Goal: Check status

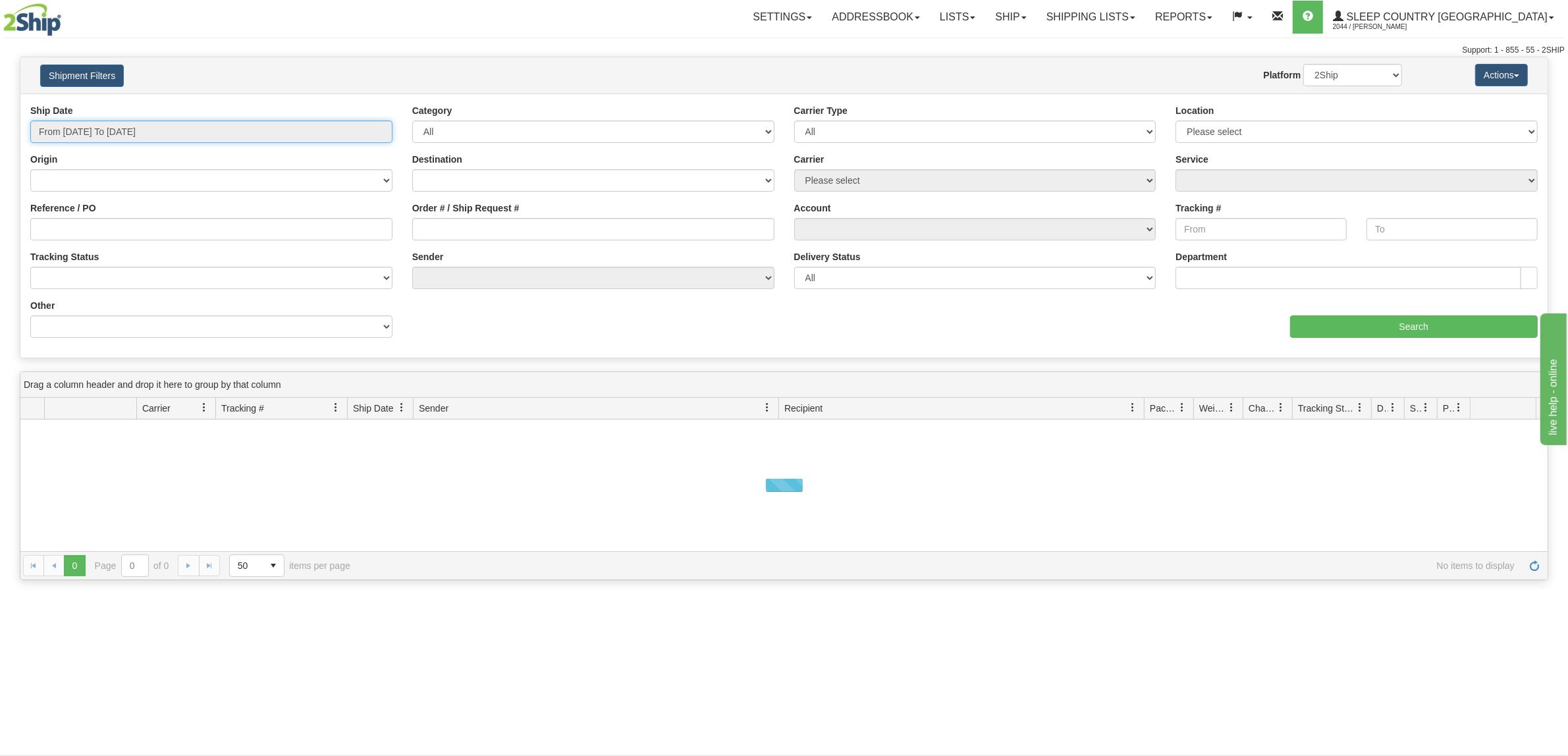
click at [233, 125] on input "From [DATE] To [DATE]" at bounding box center [211, 131] width 362 height 22
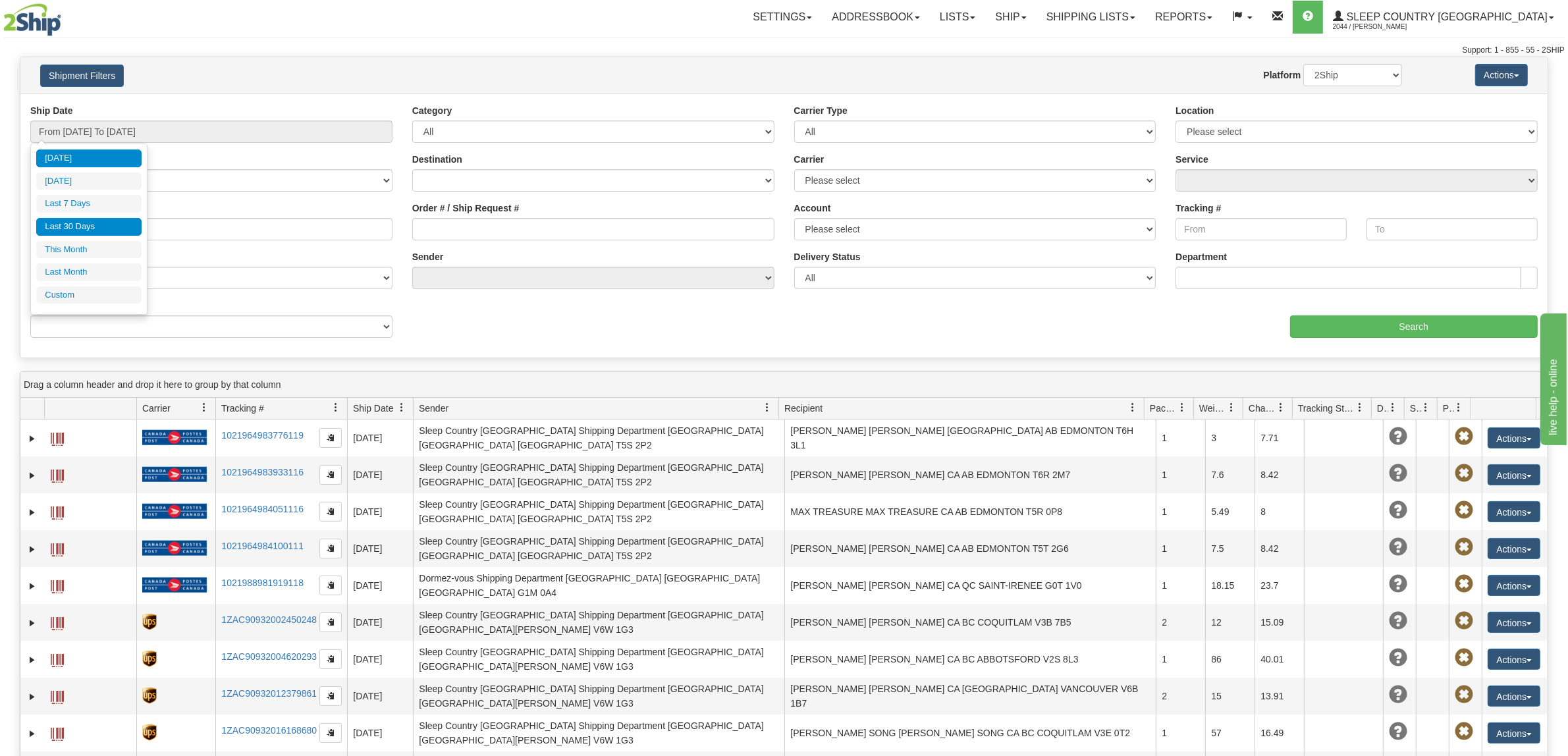
click at [90, 226] on li "Last 30 Days" at bounding box center [89, 227] width 105 height 18
type input "From [DATE] To [DATE]"
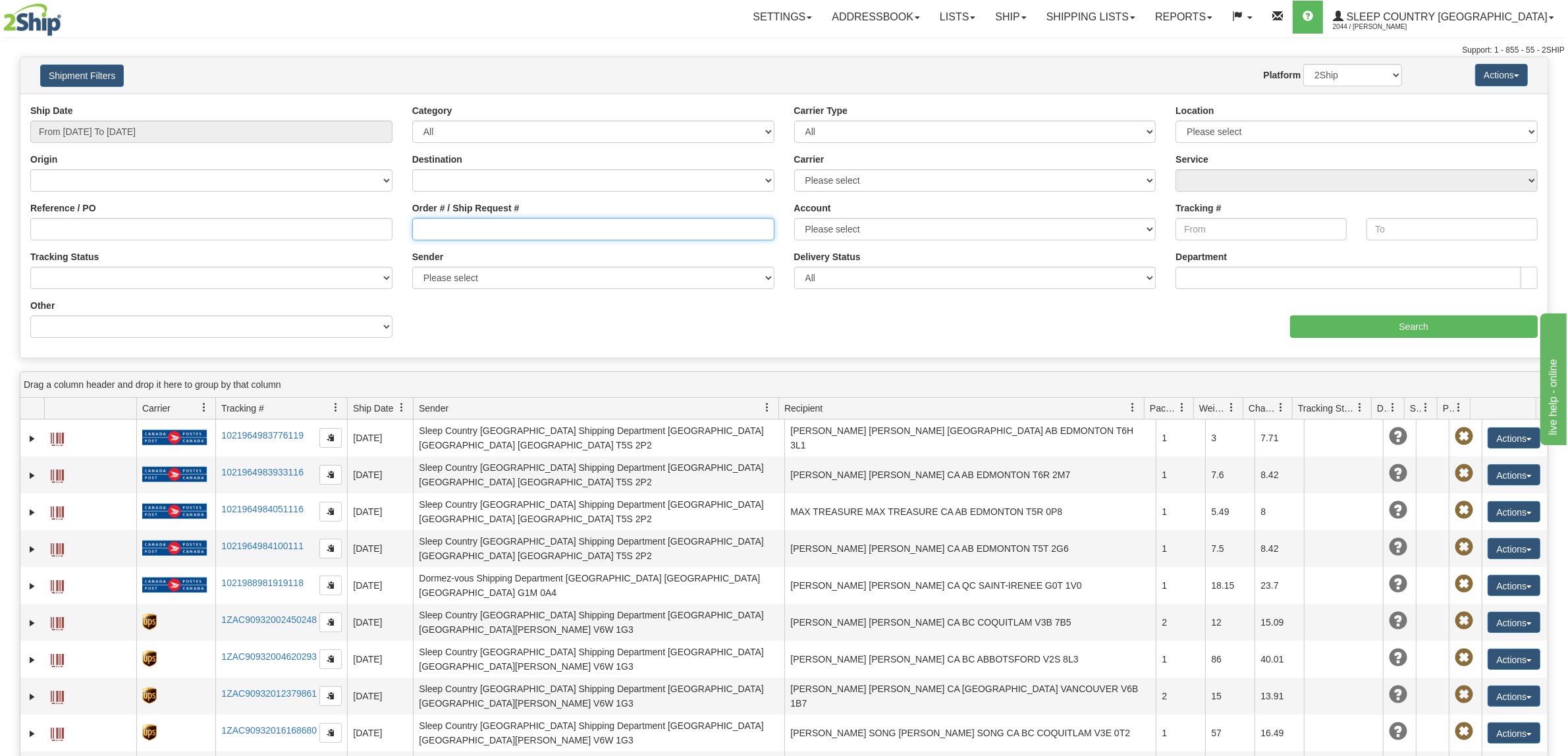
click at [471, 234] on input "Order # / Ship Request #" at bounding box center [593, 228] width 362 height 22
click at [314, 229] on input "Reference / PO" at bounding box center [211, 228] width 362 height 22
paste input "9002I095983"
type input "9002I095983"
click at [453, 224] on input "Order # / Ship Request #" at bounding box center [593, 228] width 362 height 22
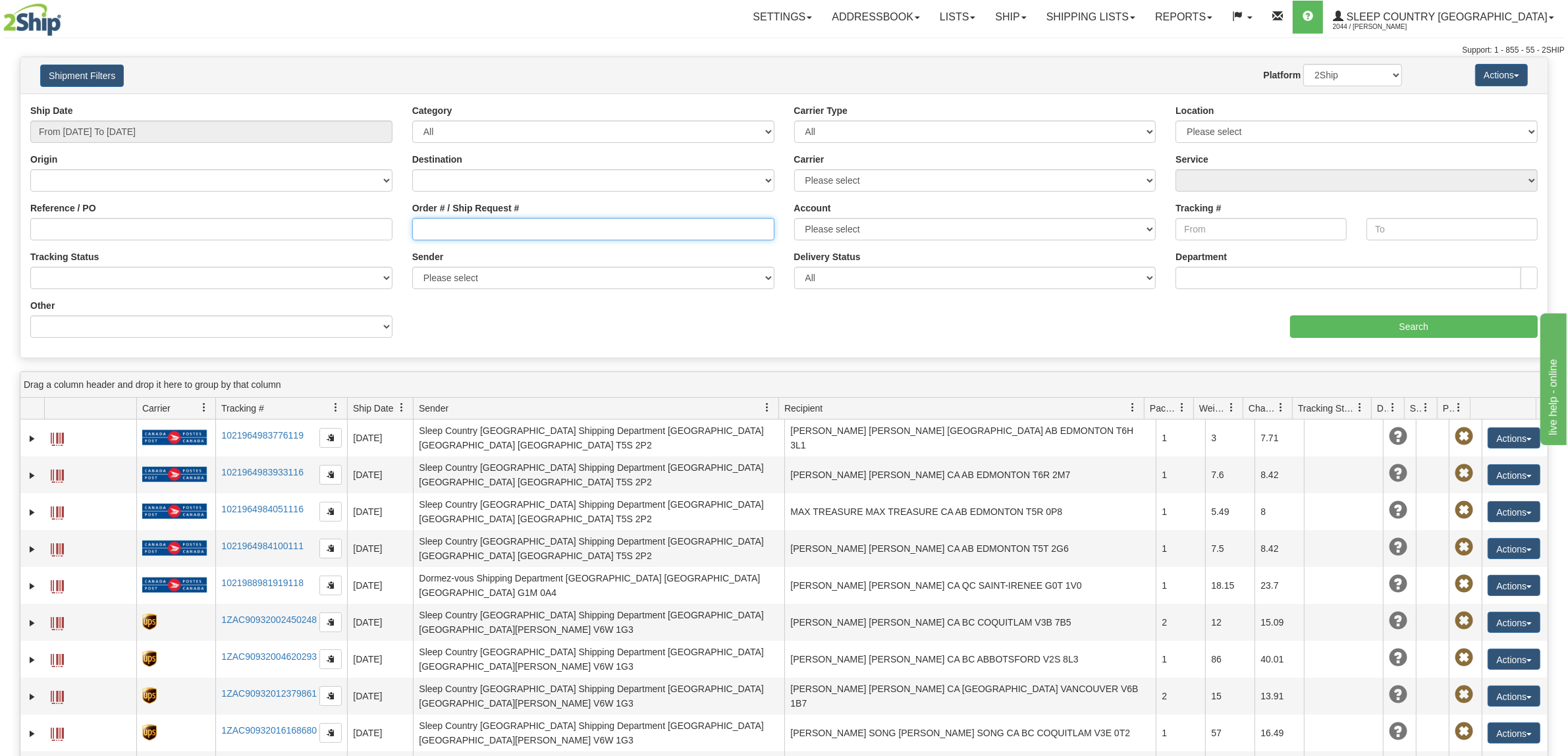
paste input "9002I095983"
type input "9002I095983"
click at [1413, 334] on input "Search" at bounding box center [1414, 326] width 249 height 22
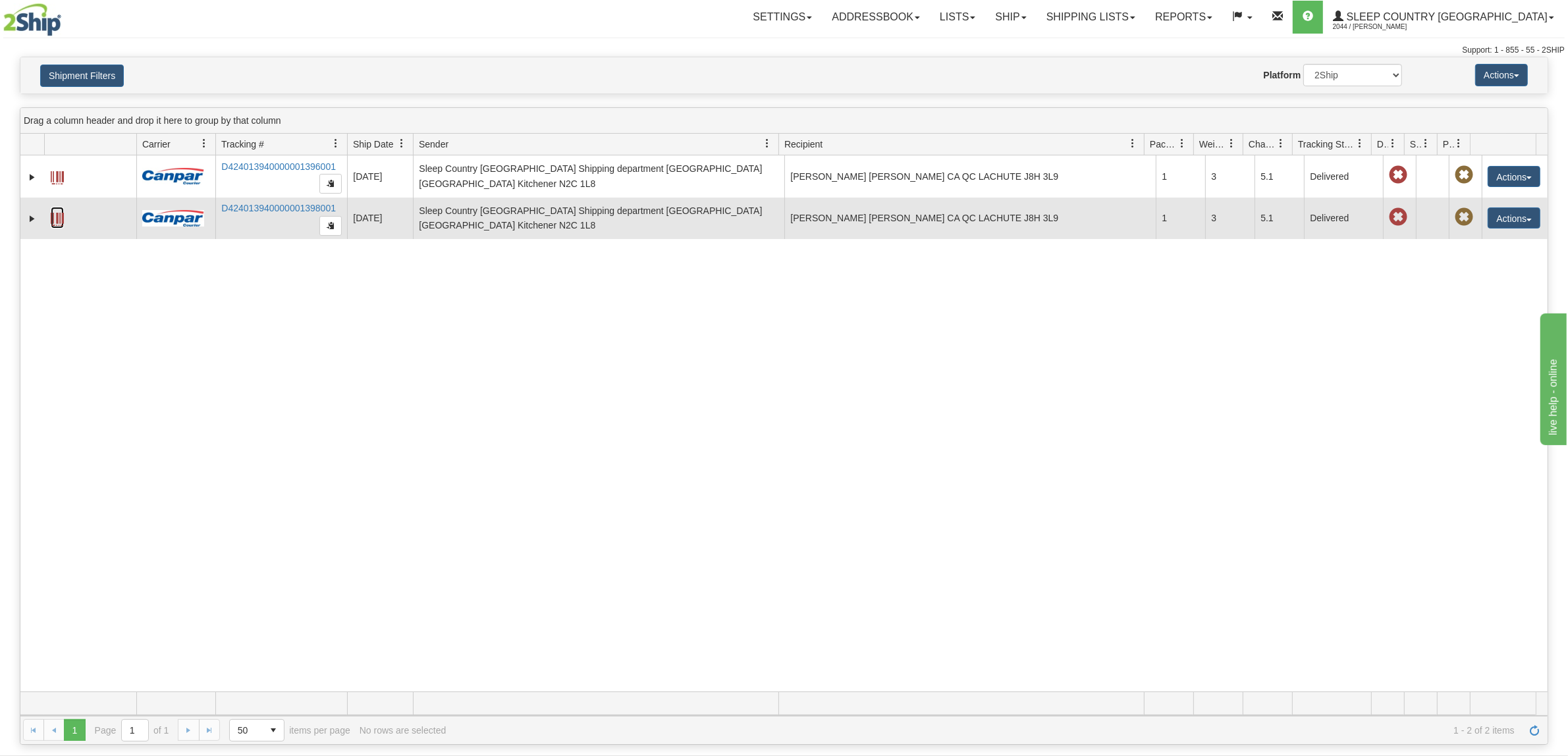
click at [54, 212] on link at bounding box center [57, 217] width 13 height 21
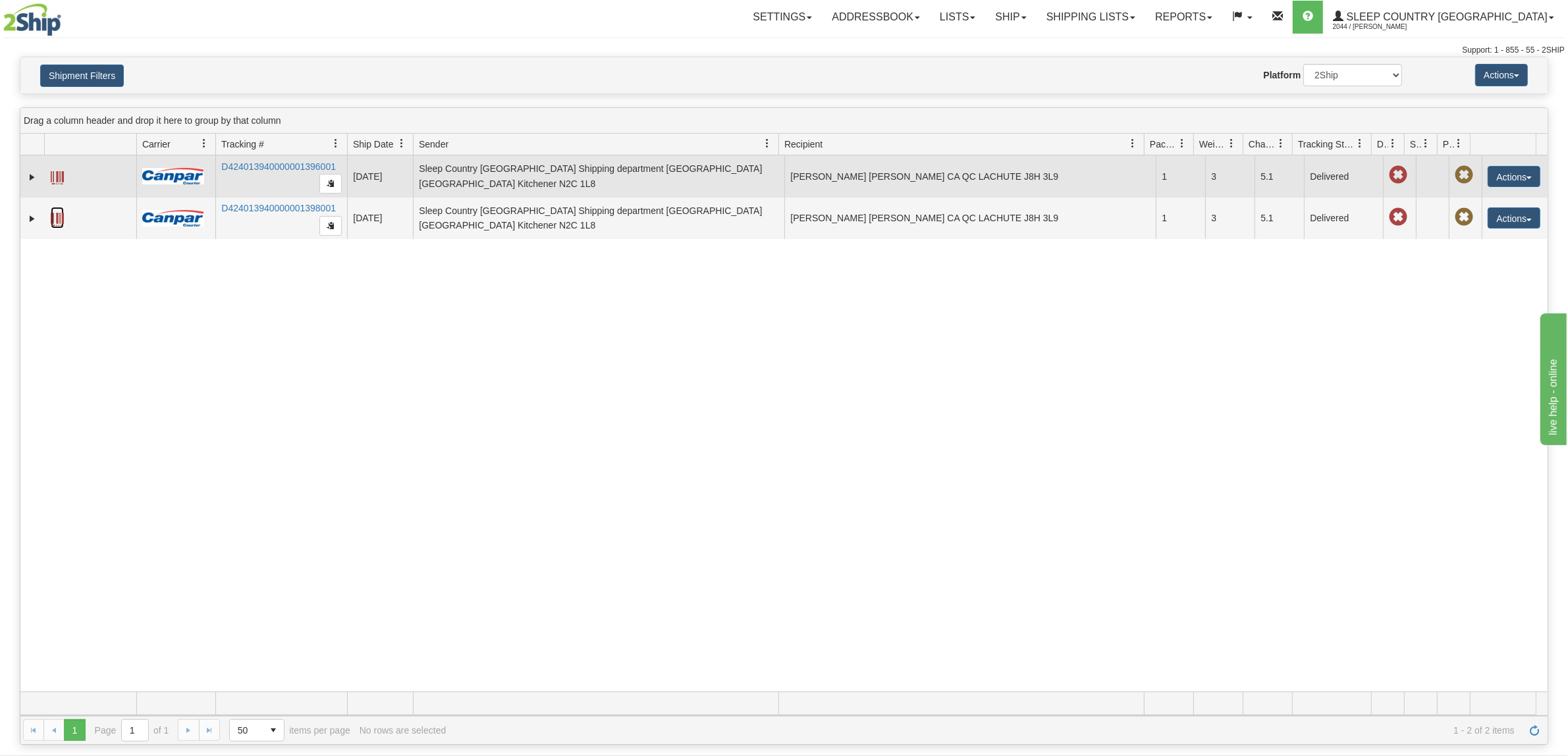
click at [41, 177] on td at bounding box center [32, 176] width 24 height 42
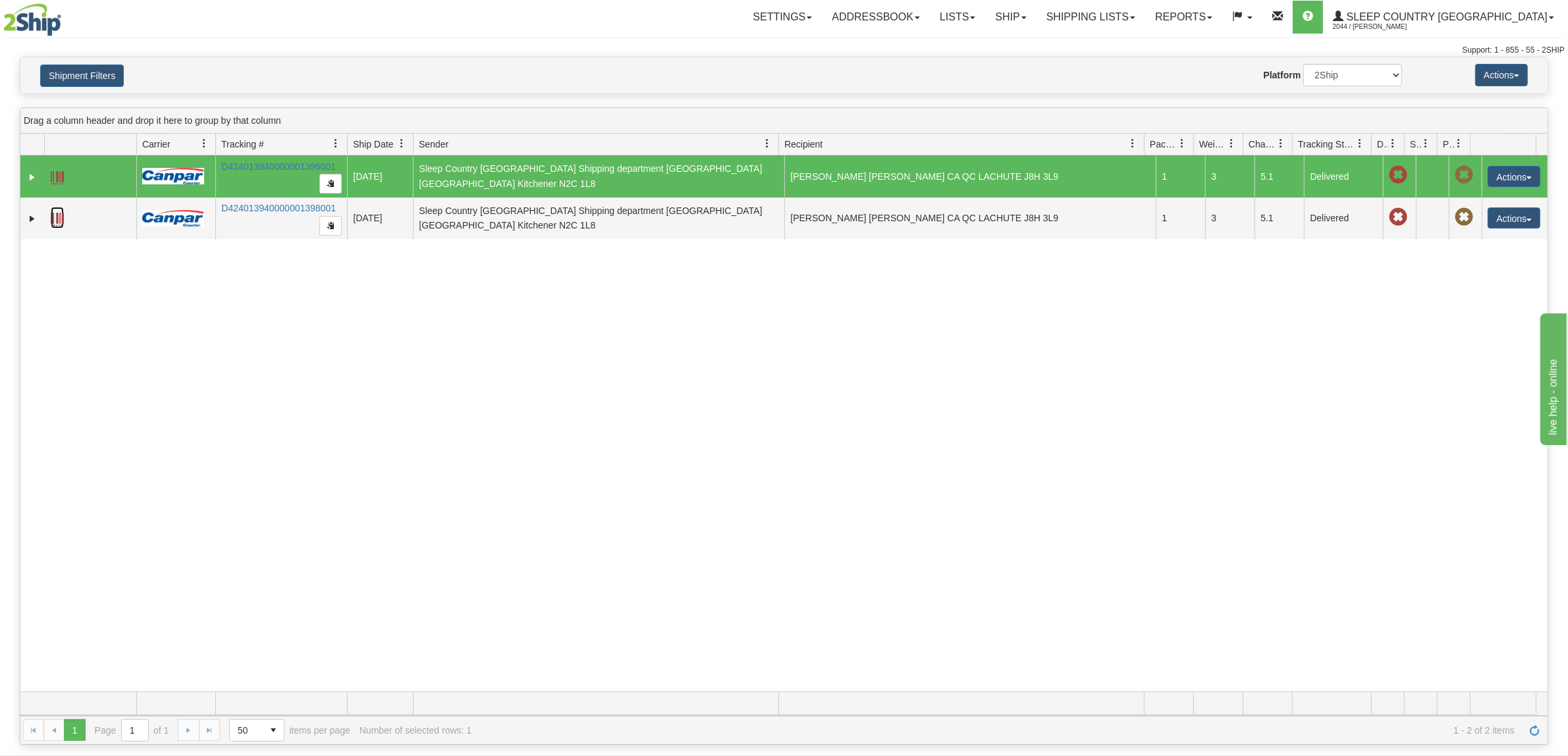
click at [69, 176] on td at bounding box center [90, 176] width 92 height 42
click at [61, 176] on span at bounding box center [57, 177] width 13 height 13
click at [254, 164] on link "D424013940000001396001" at bounding box center [278, 167] width 114 height 11
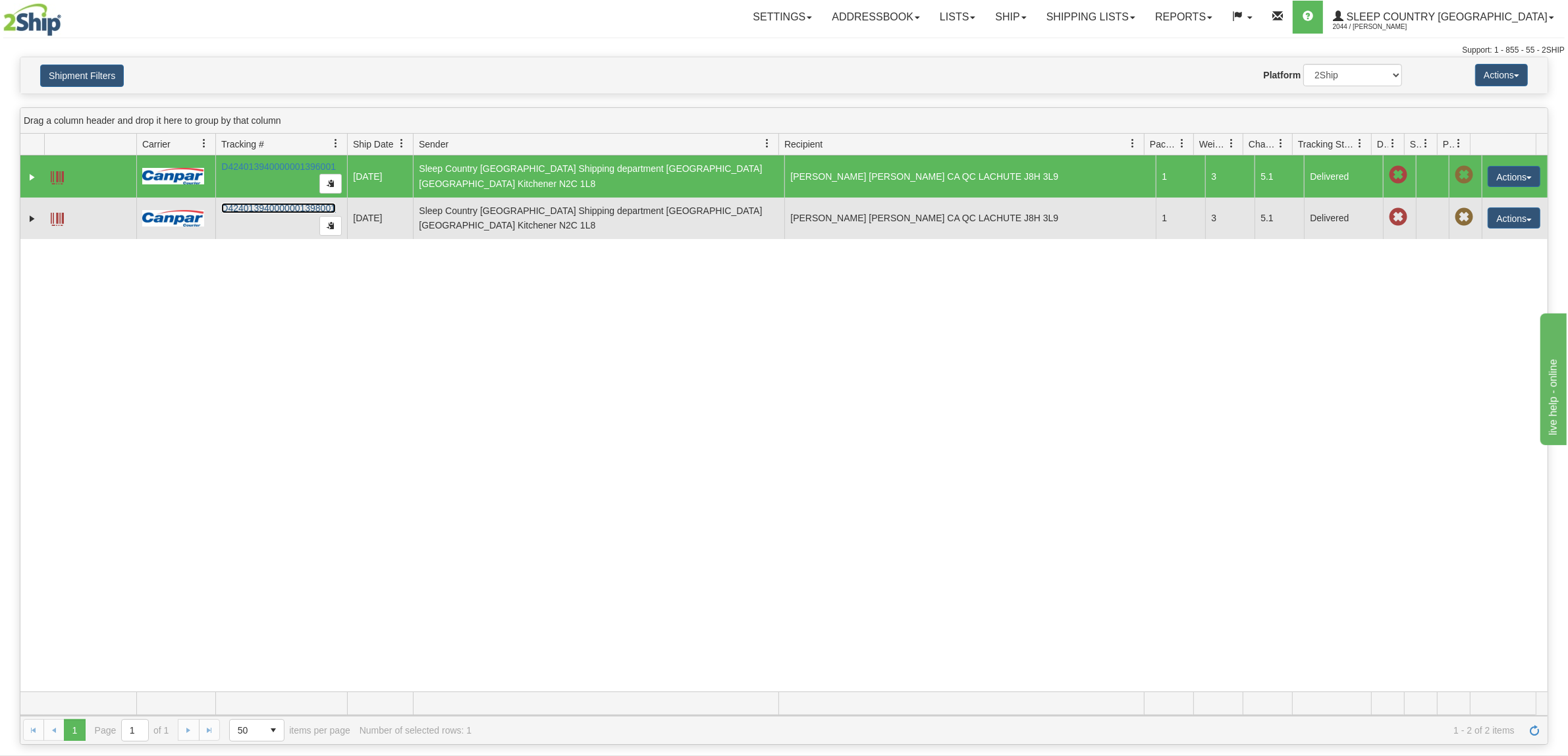
click at [284, 208] on link "D424013940000001398001" at bounding box center [278, 208] width 114 height 11
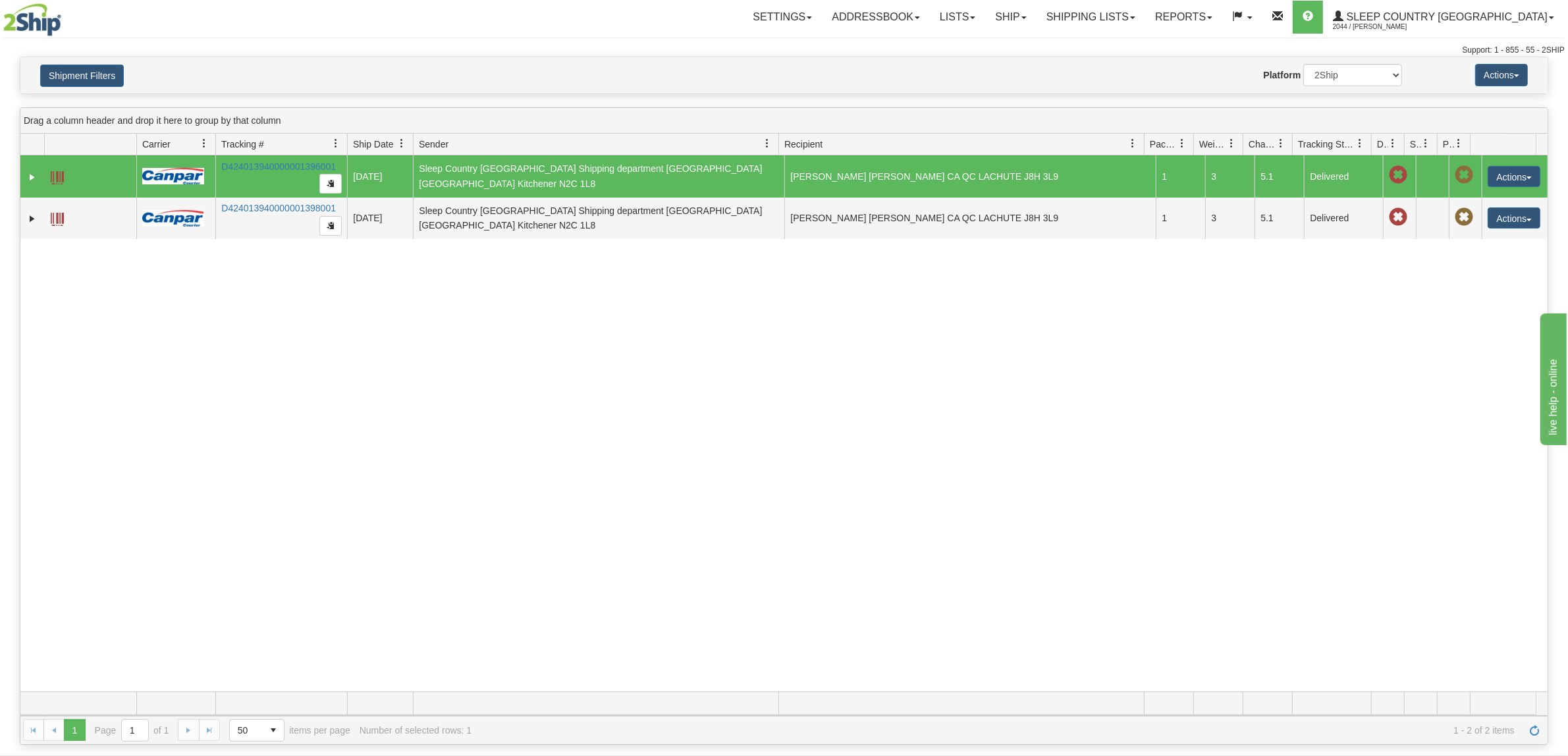
click at [428, 337] on div "31619543 2044 D424013940000001396001 [DATE] [DATE] 11:03:35 AM Sleep Country [G…" at bounding box center [784, 423] width 1527 height 536
click at [267, 164] on link "D424013940000001396001" at bounding box center [278, 167] width 114 height 11
click at [58, 175] on span at bounding box center [57, 177] width 13 height 13
